Goal: Information Seeking & Learning: Learn about a topic

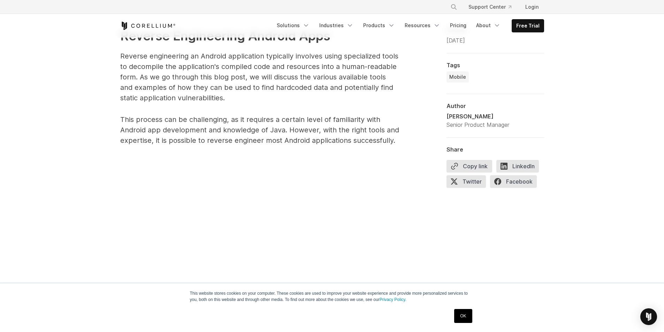
scroll to position [348, 0]
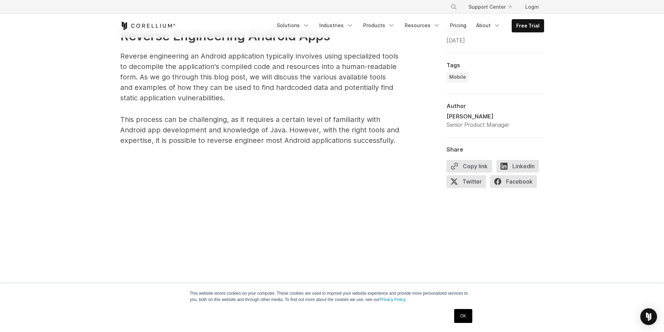
click at [346, 120] on p "This process can be challenging, as it requires a certain level of familiarity …" at bounding box center [259, 129] width 279 height 31
copy p "familiarity"
click at [321, 126] on p "This process can be challenging, as it requires a certain level of familiarity …" at bounding box center [259, 129] width 279 height 31
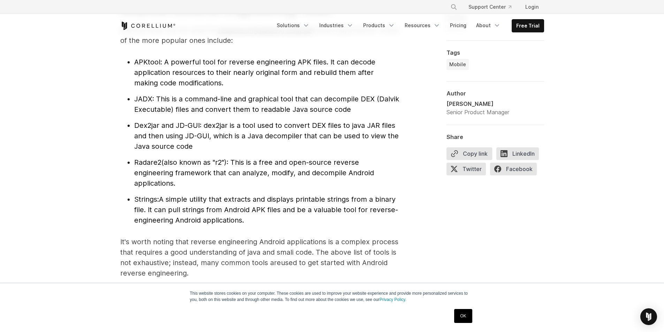
scroll to position [732, 0]
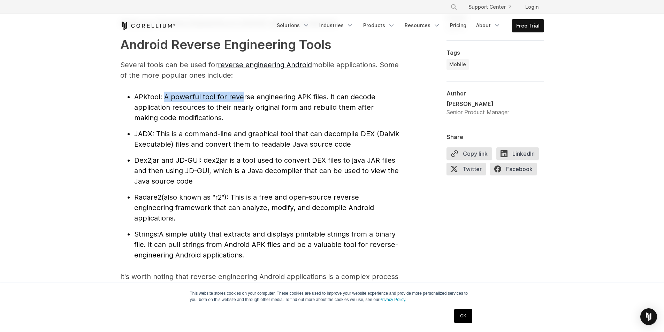
drag, startPoint x: 165, startPoint y: 95, endPoint x: 241, endPoint y: 99, distance: 76.4
click at [241, 99] on span ": A powerful tool for reverse engineering APK files. It can decode application …" at bounding box center [254, 107] width 241 height 29
click at [247, 100] on span ": A powerful tool for reverse engineering APK files. It can decode application …" at bounding box center [254, 107] width 241 height 29
drag, startPoint x: 161, startPoint y: 107, endPoint x: 205, endPoint y: 106, distance: 44.6
click at [205, 106] on span ": A powerful tool for reverse engineering APK files. It can decode application …" at bounding box center [254, 107] width 241 height 29
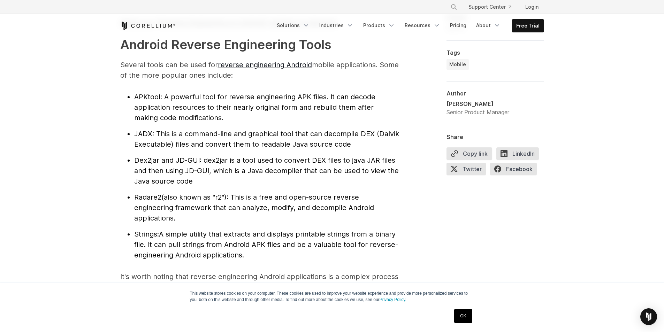
click at [211, 113] on li "APKtool : A powerful tool for reverse engineering APK files. It can decode appl…" at bounding box center [266, 107] width 265 height 31
drag, startPoint x: 150, startPoint y: 108, endPoint x: 199, endPoint y: 108, distance: 48.8
click at [199, 108] on span ": A powerful tool for reverse engineering APK files. It can decode application …" at bounding box center [254, 107] width 241 height 29
click at [219, 113] on li "APKtool : A powerful tool for reverse engineering APK files. It can decode appl…" at bounding box center [266, 107] width 265 height 31
drag, startPoint x: 135, startPoint y: 120, endPoint x: 196, endPoint y: 119, distance: 61.7
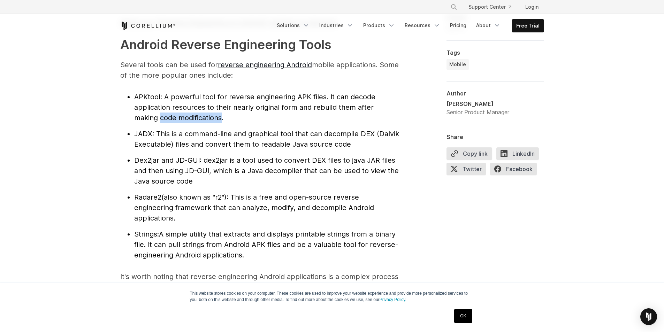
click at [196, 119] on span ": A powerful tool for reverse engineering APK files. It can decode application …" at bounding box center [254, 107] width 241 height 29
click at [213, 117] on li "APKtool : A powerful tool for reverse engineering APK files. It can decode appl…" at bounding box center [266, 107] width 265 height 31
click at [189, 123] on li "APKtool : A powerful tool for reverse engineering APK files. It can decode appl…" at bounding box center [266, 107] width 265 height 31
drag, startPoint x: 168, startPoint y: 134, endPoint x: 248, endPoint y: 129, distance: 81.0
click at [248, 129] on li "JADX : This is a command-line and graphical tool that can decompile DEX (Dalvik…" at bounding box center [266, 139] width 265 height 21
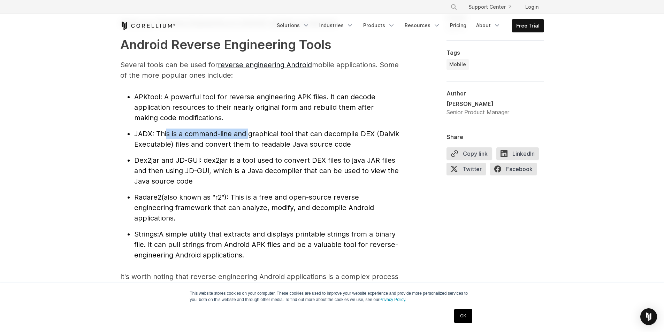
click at [266, 136] on span ": This is a command-line and graphical tool that can decompile DEX (Dalvik Exec…" at bounding box center [266, 139] width 265 height 19
drag, startPoint x: 324, startPoint y: 135, endPoint x: 376, endPoint y: 132, distance: 51.6
click at [376, 132] on span ": This is a command-line and graphical tool that can decompile DEX (Dalvik Exec…" at bounding box center [266, 139] width 265 height 19
click at [365, 139] on li "JADX : This is a command-line and graphical tool that can decompile DEX (Dalvik…" at bounding box center [266, 139] width 265 height 21
drag, startPoint x: 384, startPoint y: 134, endPoint x: 388, endPoint y: 134, distance: 4.2
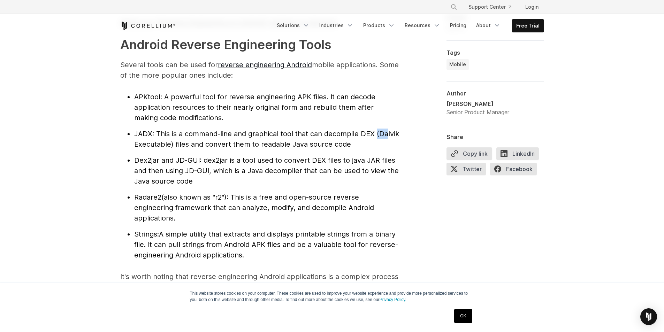
click at [388, 134] on span ": This is a command-line and graphical tool that can decompile DEX (Dalvik Exec…" at bounding box center [266, 139] width 265 height 19
click at [390, 136] on span ": This is a command-line and graphical tool that can decompile DEX (Dalvik Exec…" at bounding box center [266, 139] width 265 height 19
drag, startPoint x: 386, startPoint y: 133, endPoint x: 396, endPoint y: 134, distance: 9.8
click at [396, 134] on span ": This is a command-line and graphical tool that can decompile DEX (Dalvik Exec…" at bounding box center [266, 139] width 265 height 19
click at [156, 147] on span ": This is a command-line and graphical tool that can decompile DEX (Dalvik Exec…" at bounding box center [266, 139] width 265 height 19
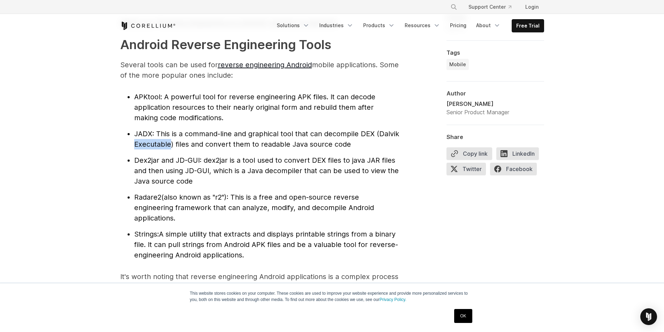
click at [156, 147] on span ": This is a command-line and graphical tool that can decompile DEX (Dalvik Exec…" at bounding box center [266, 139] width 265 height 19
click at [194, 144] on span ": This is a command-line and graphical tool that can decompile DEX (Dalvik Exec…" at bounding box center [266, 139] width 265 height 19
drag, startPoint x: 320, startPoint y: 147, endPoint x: 192, endPoint y: 148, distance: 128.5
click at [192, 148] on li "JADX : This is a command-line and graphical tool that can decompile DEX (Dalvik…" at bounding box center [266, 139] width 265 height 21
click at [192, 148] on span ": This is a command-line and graphical tool that can decompile DEX (Dalvik Exec…" at bounding box center [266, 139] width 265 height 19
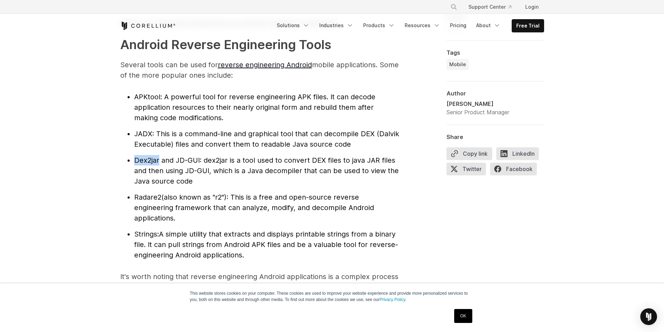
drag, startPoint x: 134, startPoint y: 161, endPoint x: 159, endPoint y: 163, distance: 25.2
click at [159, 163] on li "Dex2jar and JD-GUI : dex2jar is a tool used to convert DEX files to java JAR fi…" at bounding box center [266, 170] width 265 height 31
click at [165, 165] on li "Dex2jar and JD-GUI : dex2jar is a tool used to convert DEX files to java JAR fi…" at bounding box center [266, 170] width 265 height 31
click at [168, 163] on span "Dex2jar and JD-GUI" at bounding box center [166, 160] width 65 height 8
click at [186, 160] on span "Dex2jar and JD-GUI" at bounding box center [166, 160] width 65 height 8
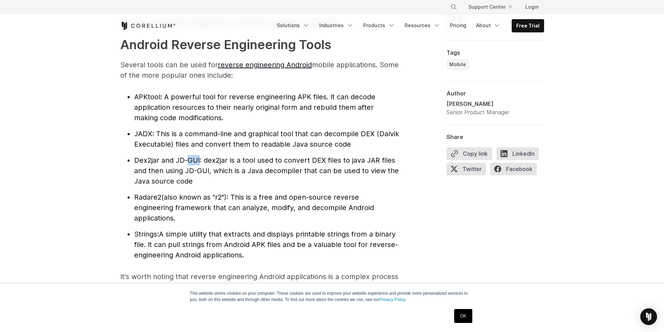
click at [186, 160] on span "Dex2jar and JD-GUI" at bounding box center [166, 160] width 65 height 8
click at [185, 169] on span ": dex2jar is a tool used to convert DEX files to java JAR files and then using …" at bounding box center [266, 170] width 264 height 29
click at [200, 207] on span "(also known as "r2"): This is a free and open-source reverse engineering framew…" at bounding box center [254, 207] width 240 height 29
drag, startPoint x: 239, startPoint y: 197, endPoint x: 337, endPoint y: 200, distance: 98.3
click at [337, 200] on span "(also known as "r2"): This is a free and open-source reverse engineering framew…" at bounding box center [254, 207] width 240 height 29
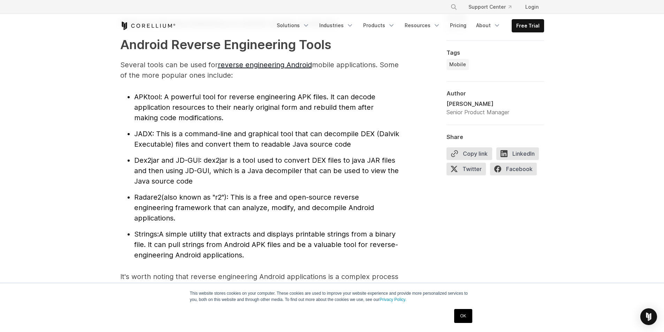
click at [345, 201] on span "(also known as "r2"): This is a free and open-source reverse engineering framew…" at bounding box center [254, 207] width 240 height 29
drag, startPoint x: 152, startPoint y: 209, endPoint x: 250, endPoint y: 211, distance: 98.3
click at [250, 211] on span "(also known as "r2"): This is a free and open-source reverse engineering framew…" at bounding box center [254, 207] width 240 height 29
click at [259, 211] on span "(also known as "r2"): This is a free and open-source reverse engineering framew…" at bounding box center [254, 207] width 240 height 29
drag, startPoint x: 139, startPoint y: 218, endPoint x: 176, endPoint y: 217, distance: 37.0
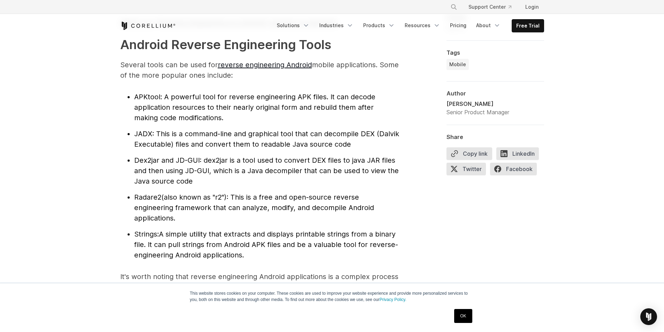
click at [176, 217] on li "Radare2 (also known as "r2"): This is a free and open-source reverse engineerin…" at bounding box center [266, 207] width 265 height 31
click at [184, 217] on li "Radare2 (also known as "r2"): This is a free and open-source reverse engineerin…" at bounding box center [266, 207] width 265 height 31
click at [190, 238] on li "Strings: A simple utility that extracts and displays printable strings from a b…" at bounding box center [266, 244] width 265 height 31
drag, startPoint x: 179, startPoint y: 245, endPoint x: 214, endPoint y: 245, distance: 34.5
click at [214, 245] on span "A simple utility that extracts and displays printable strings from a binary fil…" at bounding box center [266, 244] width 264 height 29
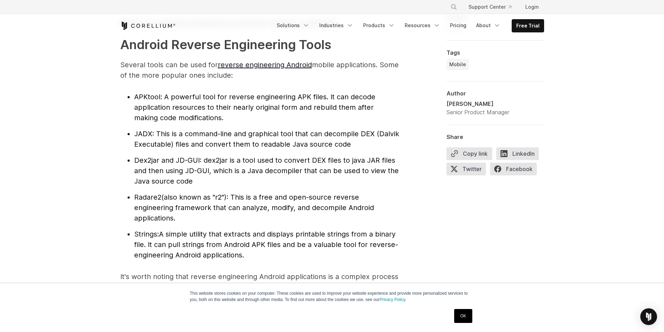
click at [222, 246] on span "A simple utility that extracts and displays printable strings from a binary fil…" at bounding box center [266, 244] width 264 height 29
drag, startPoint x: 134, startPoint y: 260, endPoint x: 206, endPoint y: 256, distance: 71.5
click at [206, 256] on li "Strings: A simple utility that extracts and displays printable strings from a b…" at bounding box center [266, 244] width 265 height 31
click at [215, 256] on span "A simple utility that extracts and displays printable strings from a binary fil…" at bounding box center [266, 244] width 264 height 29
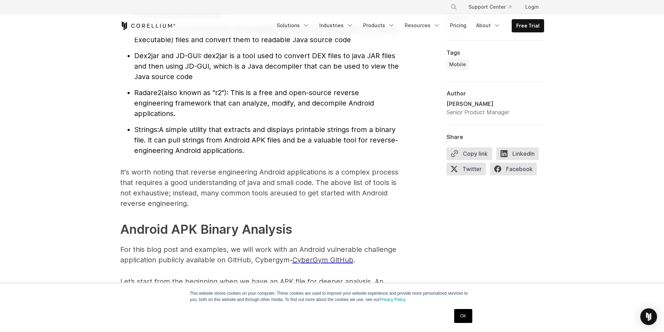
scroll to position [871, 0]
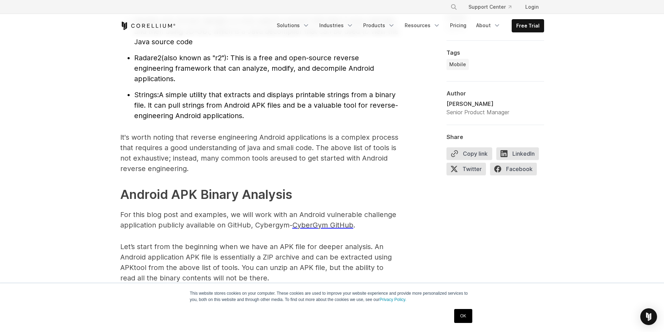
click at [286, 149] on p "It's worth noting that reverse engineering Android applications is a complex pr…" at bounding box center [259, 153] width 279 height 42
click at [288, 164] on p "It's worth noting that reverse engineering Android applications is a complex pr…" at bounding box center [259, 153] width 279 height 42
click at [154, 159] on p "It's worth noting that reverse engineering Android applications is a complex pr…" at bounding box center [259, 153] width 279 height 42
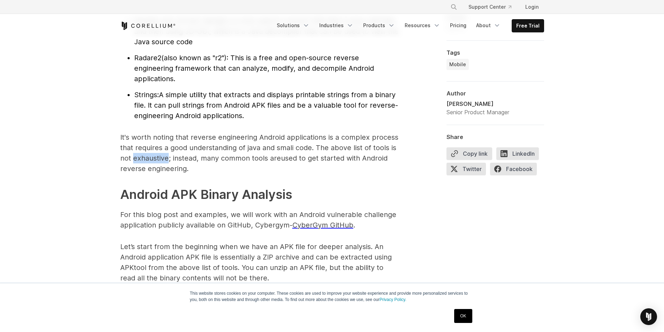
click at [154, 159] on p "It's worth noting that reverse engineering Android applications is a complex pr…" at bounding box center [259, 153] width 279 height 42
copy p "exhaustive"
click at [137, 173] on p "It's worth noting that reverse engineering Android applications is a complex pr…" at bounding box center [259, 153] width 279 height 42
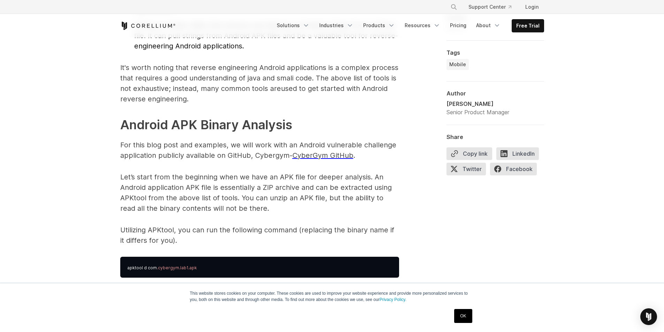
scroll to position [975, 0]
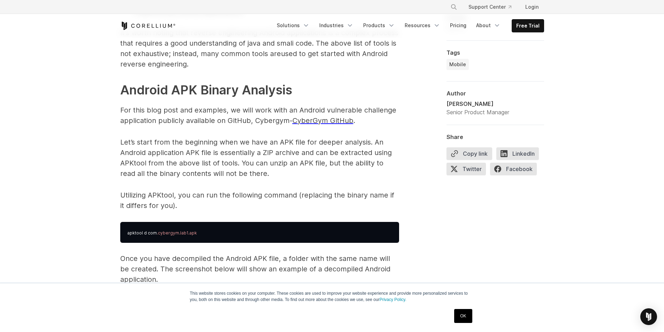
drag, startPoint x: 196, startPoint y: 92, endPoint x: 174, endPoint y: 91, distance: 22.3
click at [174, 91] on strong "Android APK Binary Analysis" at bounding box center [206, 89] width 172 height 15
click at [128, 125] on p "For this blog post and examples, we will work with an Android vulnerable challe…" at bounding box center [259, 115] width 279 height 21
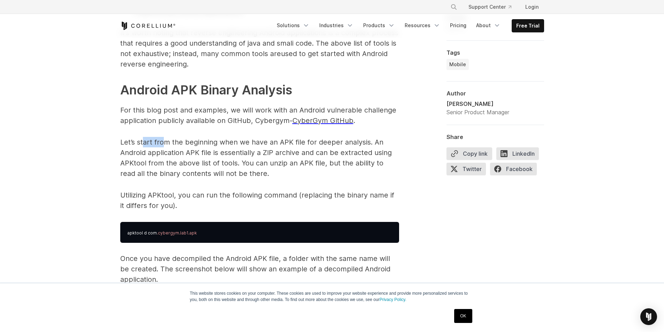
drag, startPoint x: 143, startPoint y: 144, endPoint x: 165, endPoint y: 143, distance: 22.3
click at [165, 143] on p "Let’s start from the beginning when we have an APK file for deeper analysis. An…" at bounding box center [259, 158] width 279 height 42
click at [186, 145] on p "Let’s start from the beginning when we have an APK file for deeper analysis. An…" at bounding box center [259, 158] width 279 height 42
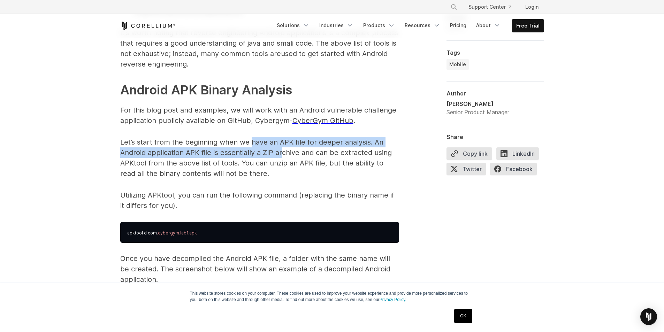
drag, startPoint x: 252, startPoint y: 145, endPoint x: 282, endPoint y: 150, distance: 30.7
click at [282, 150] on p "Let’s start from the beginning when we have an APK file for deeper analysis. An…" at bounding box center [259, 158] width 279 height 42
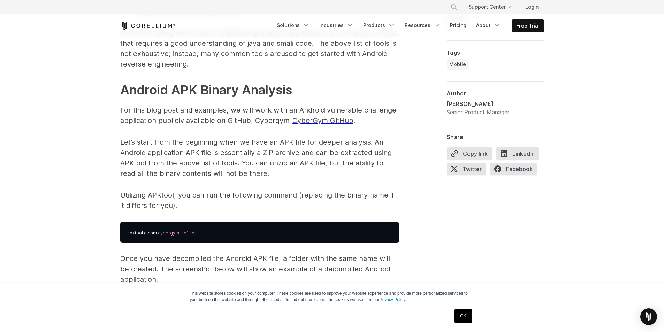
click at [289, 157] on p "Let’s start from the beginning when we have an APK file for deeper analysis. An…" at bounding box center [259, 158] width 279 height 42
drag, startPoint x: 295, startPoint y: 144, endPoint x: 276, endPoint y: 145, distance: 19.5
click at [276, 145] on p "Let’s start from the beginning when we have an APK file for deeper analysis. An…" at bounding box center [259, 158] width 279 height 42
click at [294, 158] on p "Let’s start from the beginning when we have an APK file for deeper analysis. An…" at bounding box center [259, 158] width 279 height 42
click at [358, 145] on p "Let’s start from the beginning when we have an APK file for deeper analysis. An…" at bounding box center [259, 158] width 279 height 42
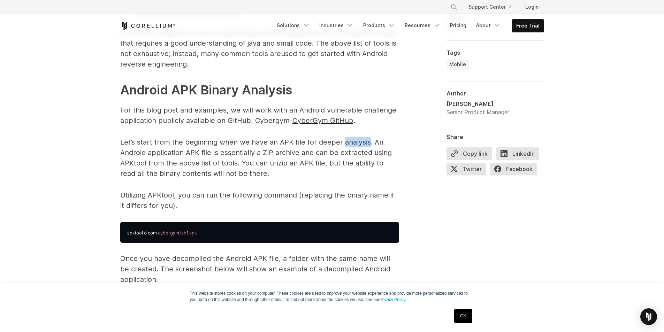
click at [358, 145] on p "Let’s start from the beginning when we have an APK file for deeper analysis. An…" at bounding box center [259, 158] width 279 height 42
copy p "analysis"
click at [345, 152] on p "Let’s start from the beginning when we have an APK file for deeper analysis. An…" at bounding box center [259, 158] width 279 height 42
click at [231, 173] on p "Let’s start from the beginning when we have an APK file for deeper analysis. An…" at bounding box center [259, 158] width 279 height 42
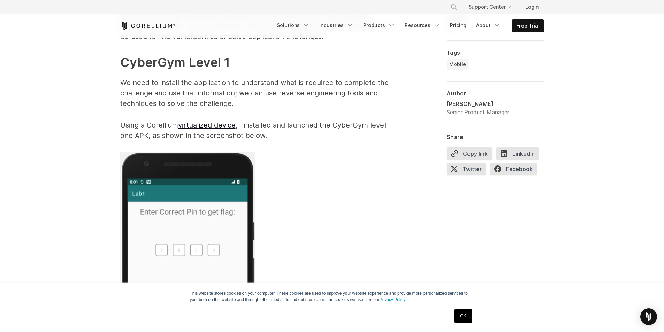
scroll to position [1359, 0]
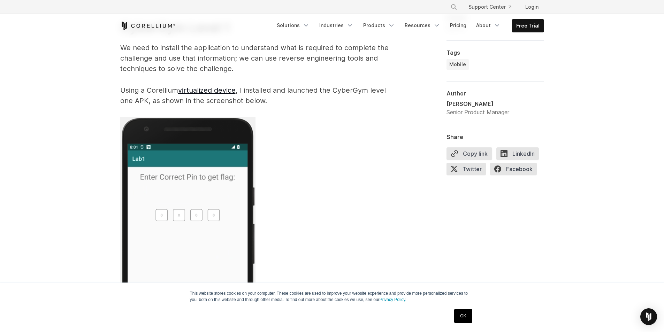
click at [162, 90] on p "Using a Corellium virtualized device , I installed and launched the CyberGym le…" at bounding box center [259, 95] width 279 height 21
click at [167, 102] on p "Using a Corellium virtualized device , I installed and launched the CyberGym le…" at bounding box center [259, 95] width 279 height 21
click at [162, 90] on p "Using a Corellium virtualized device , I installed and launched the CyberGym le…" at bounding box center [259, 95] width 279 height 21
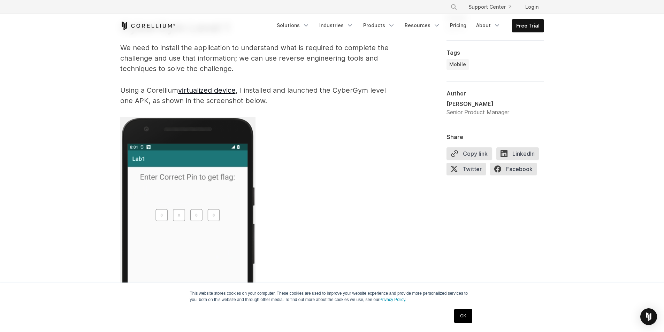
click at [170, 98] on p "Using a Corellium virtualized device , I installed and launched the CyberGym le…" at bounding box center [259, 95] width 279 height 21
click at [140, 102] on p "Using a Corellium virtualized device , I installed and launched the CyberGym le…" at bounding box center [259, 95] width 279 height 21
click at [172, 104] on p "Using a Corellium virtualized device , I installed and launched the CyberGym le…" at bounding box center [259, 95] width 279 height 21
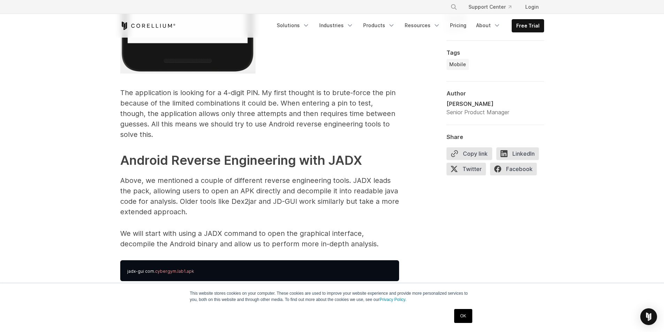
scroll to position [1707, 0]
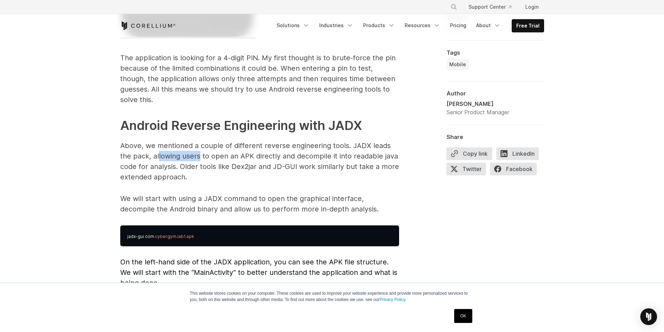
drag, startPoint x: 158, startPoint y: 147, endPoint x: 198, endPoint y: 144, distance: 39.8
click at [198, 144] on p "Above, we mentioned a couple of different reverse engineering tools. JADX leads…" at bounding box center [259, 161] width 279 height 42
click at [213, 146] on p "Above, we mentioned a couple of different reverse engineering tools. JADX leads…" at bounding box center [259, 161] width 279 height 42
drag, startPoint x: 123, startPoint y: 158, endPoint x: 160, endPoint y: 159, distance: 37.3
click at [160, 159] on p "Above, we mentioned a couple of different reverse engineering tools. JADX leads…" at bounding box center [259, 161] width 279 height 42
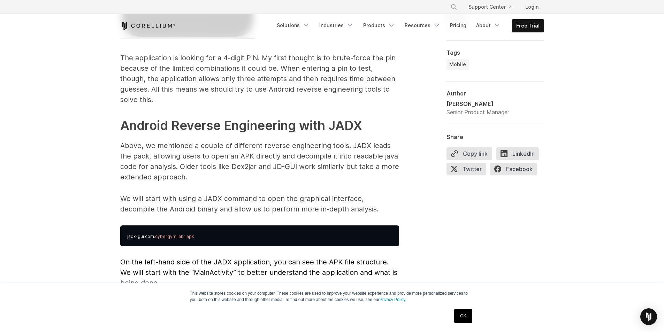
click at [163, 159] on p "Above, we mentioned a couple of different reverse engineering tools. JADX leads…" at bounding box center [259, 161] width 279 height 42
drag, startPoint x: 180, startPoint y: 156, endPoint x: 164, endPoint y: 156, distance: 15.3
click at [164, 156] on p "Above, we mentioned a couple of different reverse engineering tools. JADX leads…" at bounding box center [259, 161] width 279 height 42
click at [196, 161] on p "Above, we mentioned a couple of different reverse engineering tools. JADX leads…" at bounding box center [259, 161] width 279 height 42
drag, startPoint x: 183, startPoint y: 157, endPoint x: 244, endPoint y: 157, distance: 61.3
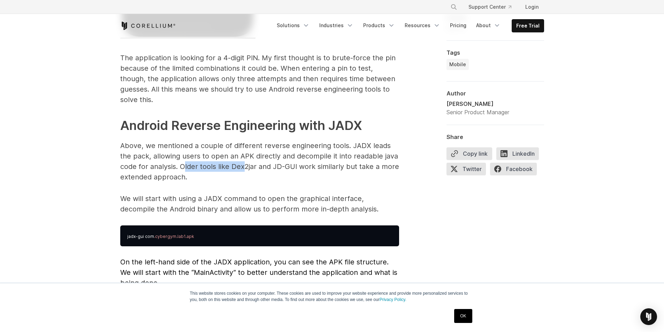
click at [244, 157] on p "Above, we mentioned a couple of different reverse engineering tools. JADX leads…" at bounding box center [259, 161] width 279 height 42
click at [252, 156] on p "Above, we mentioned a couple of different reverse engineering tools. JADX leads…" at bounding box center [259, 161] width 279 height 42
click at [164, 169] on p "Above, we mentioned a couple of different reverse engineering tools. JADX leads…" at bounding box center [259, 161] width 279 height 42
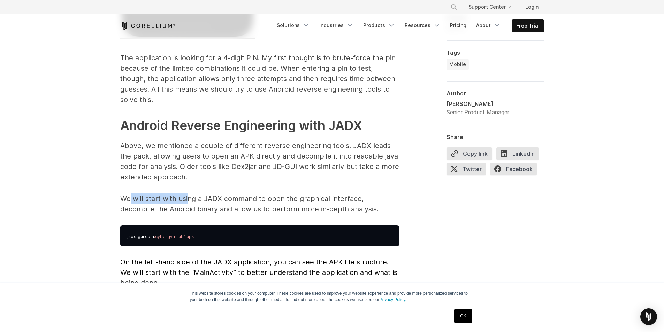
drag, startPoint x: 129, startPoint y: 189, endPoint x: 189, endPoint y: 184, distance: 60.5
click at [189, 193] on p "We will start with using a JADX command to open the graphical interface, decomp…" at bounding box center [259, 203] width 279 height 21
click at [193, 193] on p "We will start with using a JADX command to open the graphical interface, decomp…" at bounding box center [259, 203] width 279 height 21
click at [265, 193] on p "We will start with using a JADX command to open the graphical interface, decomp…" at bounding box center [259, 203] width 279 height 21
drag, startPoint x: 328, startPoint y: 189, endPoint x: 354, endPoint y: 184, distance: 26.2
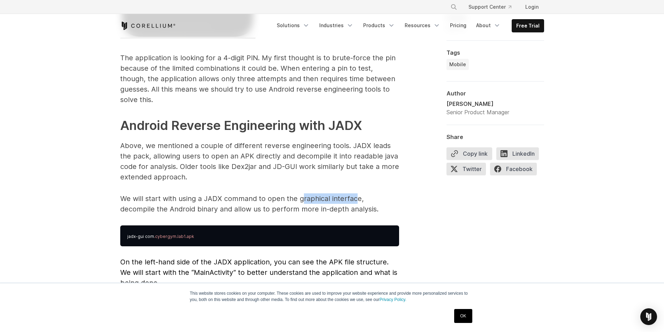
click at [354, 193] on p "We will start with using a JADX command to open the graphical interface, decomp…" at bounding box center [259, 203] width 279 height 21
click at [356, 193] on p "We will start with using a JADX command to open the graphical interface, decomp…" at bounding box center [259, 203] width 279 height 21
click at [386, 193] on p "We will start with using a JADX command to open the graphical interface, decomp…" at bounding box center [259, 203] width 279 height 21
drag, startPoint x: 151, startPoint y: 200, endPoint x: 249, endPoint y: 198, distance: 98.3
click at [249, 198] on p "We will start with using a JADX command to open the graphical interface, decomp…" at bounding box center [259, 203] width 279 height 21
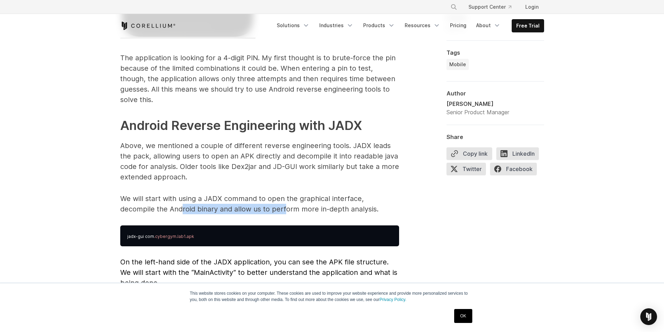
click at [257, 198] on p "We will start with using a JADX command to open the graphical interface, decomp…" at bounding box center [259, 203] width 279 height 21
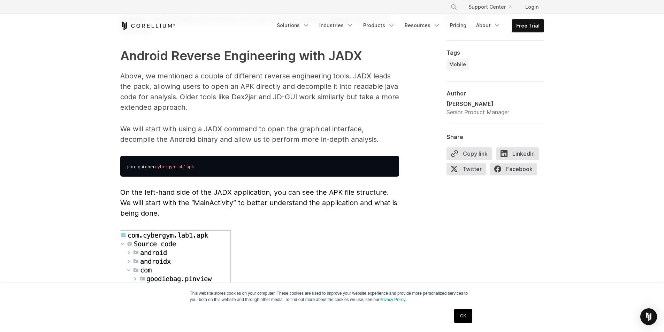
scroll to position [1846, 0]
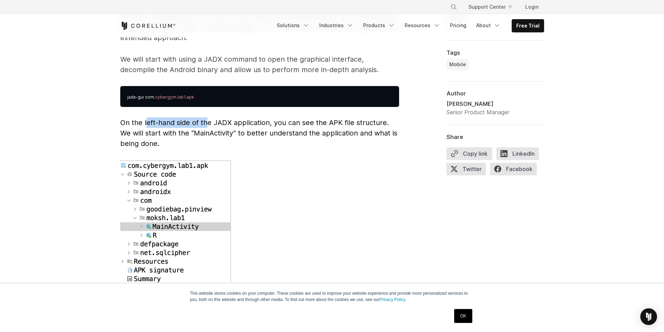
drag, startPoint x: 146, startPoint y: 113, endPoint x: 208, endPoint y: 115, distance: 62.1
click at [208, 118] on span "On the left-hand side of the JADX application, you can see the APK file structu…" at bounding box center [258, 132] width 277 height 29
click at [213, 117] on p "On the left-hand side of the JADX application, you can see the APK file structu…" at bounding box center [259, 132] width 279 height 31
drag, startPoint x: 272, startPoint y: 111, endPoint x: 210, endPoint y: 114, distance: 62.8
click at [210, 118] on span "On the left-hand side of the JADX application, you can see the APK file structu…" at bounding box center [258, 132] width 277 height 29
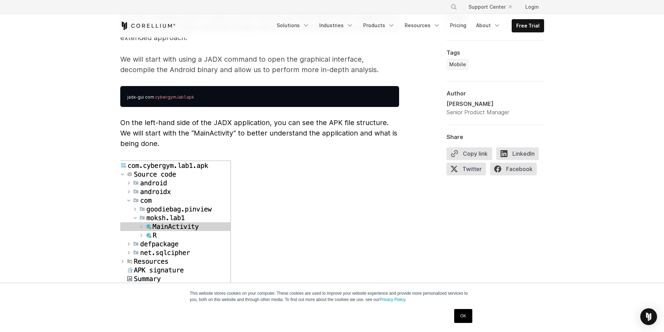
click at [211, 122] on span "On the left-hand side of the JADX application, you can see the APK file structu…" at bounding box center [258, 132] width 277 height 29
drag, startPoint x: 184, startPoint y: 114, endPoint x: 261, endPoint y: 112, distance: 77.4
click at [261, 118] on span "On the left-hand side of the JADX application, you can see the APK file structu…" at bounding box center [258, 132] width 277 height 29
click at [268, 118] on span "On the left-hand side of the JADX application, you can see the APK file structu…" at bounding box center [258, 132] width 277 height 29
click at [303, 125] on span "On the left-hand side of the JADX application, you can see the APK file structu…" at bounding box center [258, 132] width 277 height 29
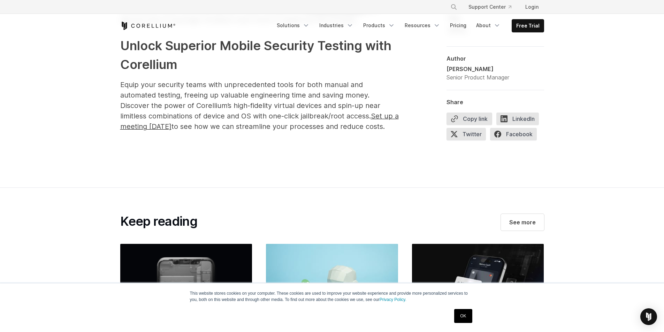
scroll to position [3553, 0]
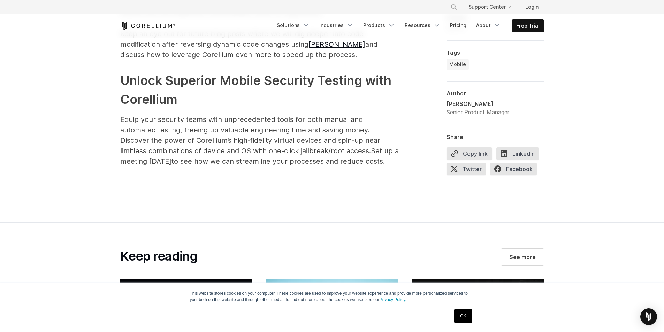
click at [280, 157] on span "to see how we can streamline your processes and reduce costs." at bounding box center [277, 161] width 213 height 8
drag, startPoint x: 271, startPoint y: 154, endPoint x: 287, endPoint y: 153, distance: 16.1
click at [285, 157] on span "to see how we can streamline your processes and reduce costs." at bounding box center [277, 161] width 213 height 8
click at [295, 157] on span "to see how we can streamline your processes and reduce costs." at bounding box center [277, 161] width 213 height 8
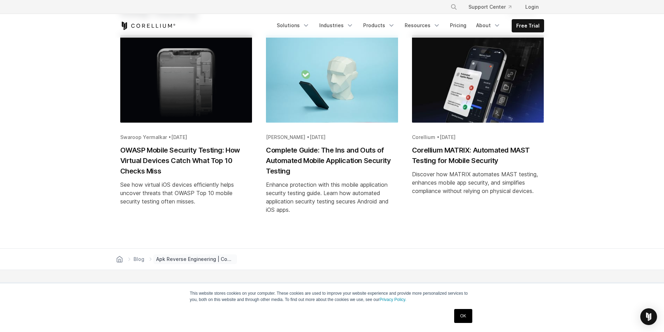
scroll to position [3832, 0]
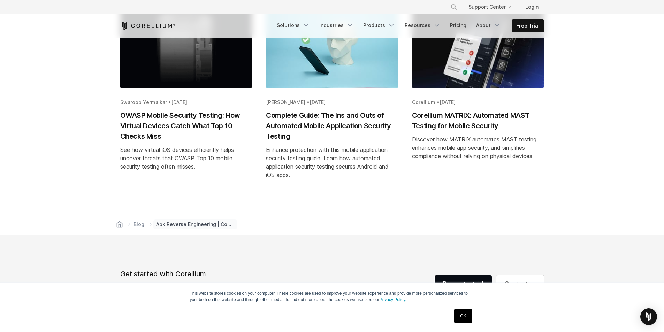
click at [562, 75] on section "Keep reading See more [PERSON_NAME] • [DATE] OWASP Mobile Security Testing: How…" at bounding box center [332, 79] width 664 height 270
click at [582, 109] on section "Keep reading See more [PERSON_NAME] • [DATE] OWASP Mobile Security Testing: How…" at bounding box center [332, 79] width 664 height 270
click at [628, 126] on section "Keep reading See more [PERSON_NAME] • [DATE] OWASP Mobile Security Testing: How…" at bounding box center [332, 79] width 664 height 270
click at [611, 137] on section "Keep reading See more [PERSON_NAME] • [DATE] OWASP Mobile Security Testing: How…" at bounding box center [332, 79] width 664 height 270
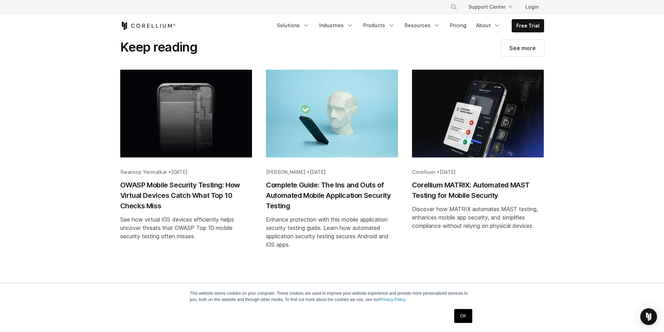
scroll to position [3727, 0]
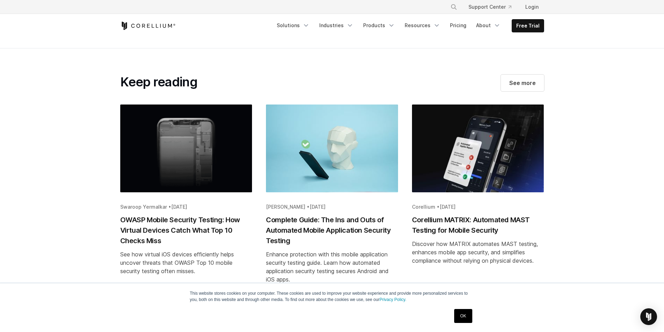
click at [611, 137] on section "Keep reading See more [PERSON_NAME] • [DATE] OWASP Mobile Security Testing: How…" at bounding box center [332, 183] width 664 height 270
